Goal: Task Accomplishment & Management: Manage account settings

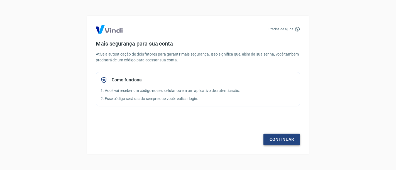
click at [293, 138] on link "Continuar" at bounding box center [281, 140] width 37 height 12
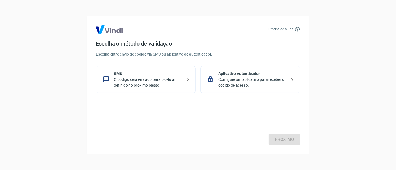
click at [245, 77] on p "Configure um aplicativo para receber o código de acesso." at bounding box center [252, 83] width 68 height 12
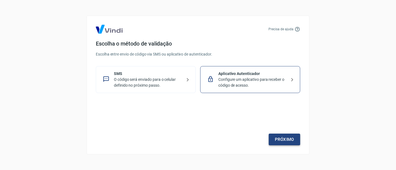
click at [287, 140] on link "Próximo" at bounding box center [283, 140] width 31 height 12
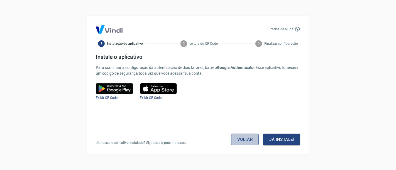
click at [233, 138] on link "Voltar" at bounding box center [245, 140] width 28 height 12
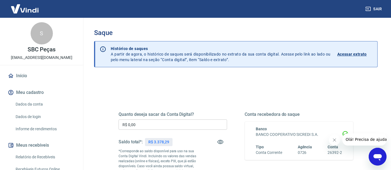
scroll to position [31, 0]
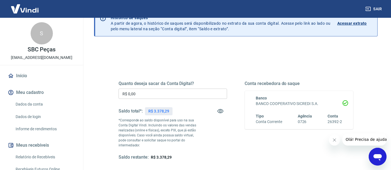
click at [330, 142] on button "Fechar mensagem da empresa" at bounding box center [334, 139] width 11 height 11
